Goal: Transaction & Acquisition: Obtain resource

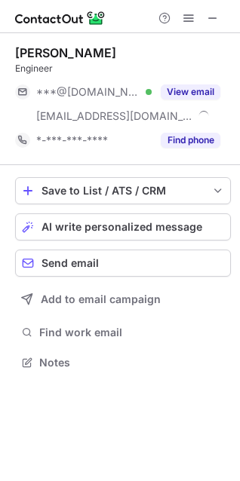
scroll to position [352, 240]
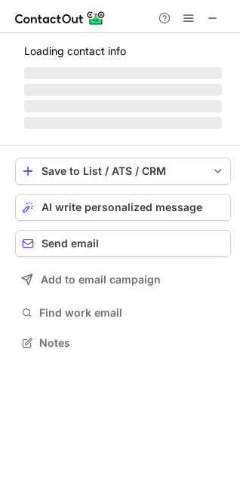
scroll to position [328, 240]
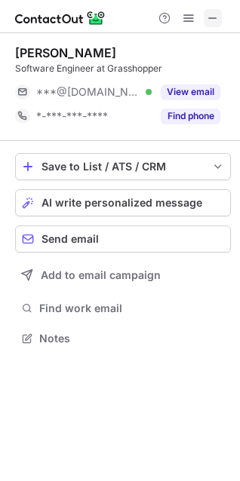
click at [216, 15] on span at bounding box center [213, 18] width 12 height 12
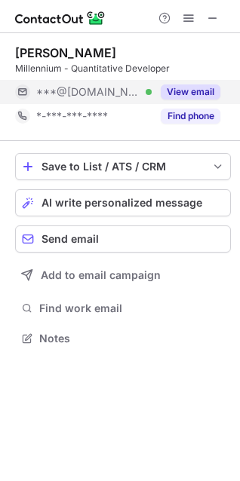
click at [191, 91] on button "View email" at bounding box center [191, 91] width 60 height 15
